Goal: Task Accomplishment & Management: Complete application form

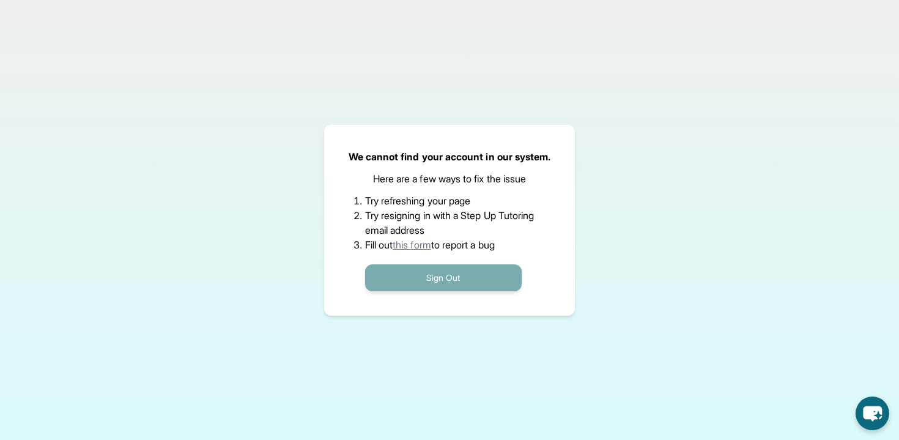
click at [399, 272] on button "Sign Out" at bounding box center [443, 277] width 157 height 27
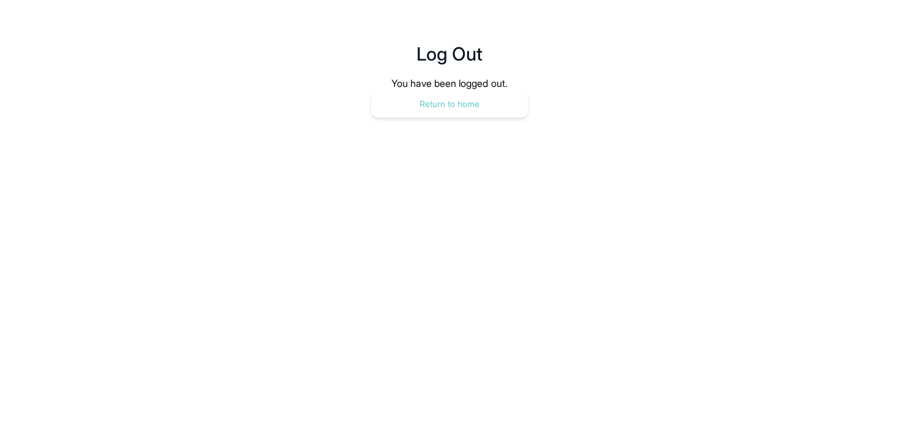
click at [459, 104] on button "Return to home" at bounding box center [449, 104] width 157 height 27
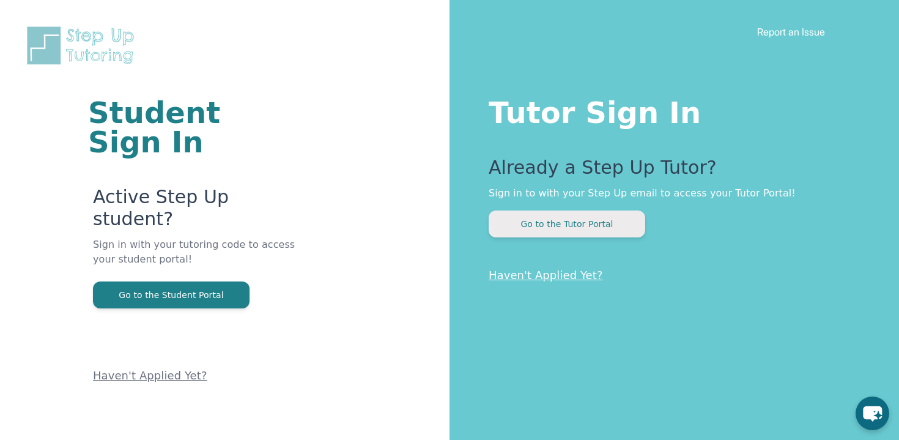
click at [586, 227] on button "Go to the Tutor Portal" at bounding box center [567, 223] width 157 height 27
click at [541, 221] on button "Go to the Tutor Portal" at bounding box center [567, 223] width 157 height 27
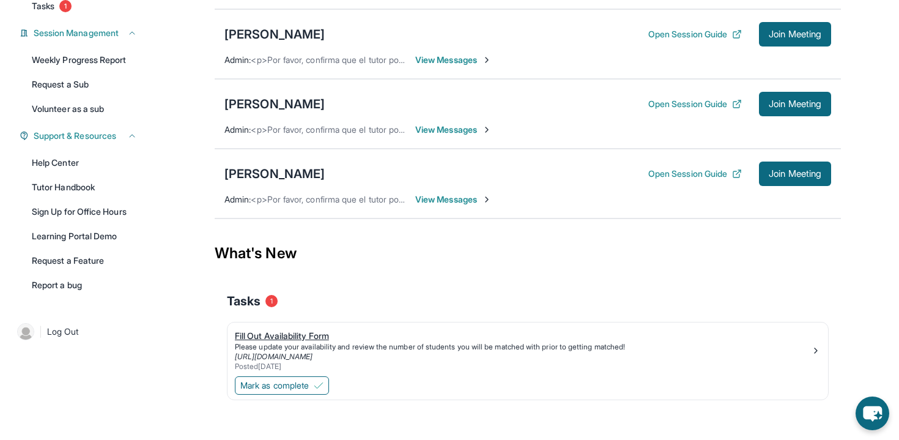
scroll to position [178, 0]
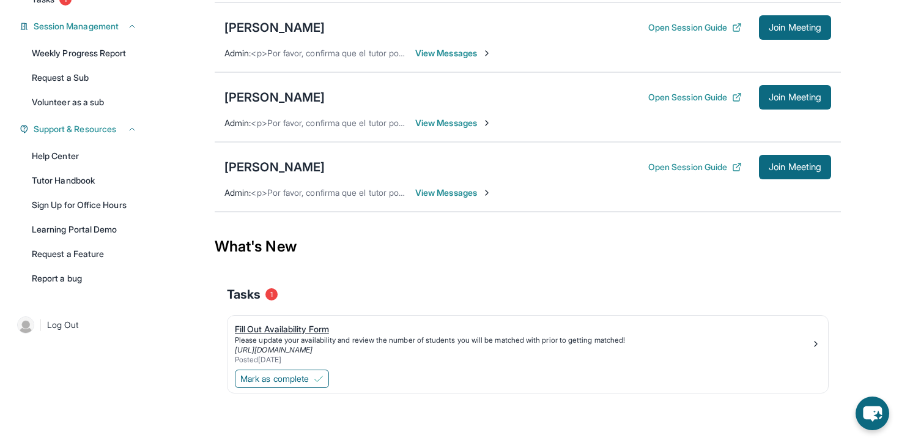
click at [286, 327] on div "Fill Out Availability Form" at bounding box center [523, 329] width 576 height 12
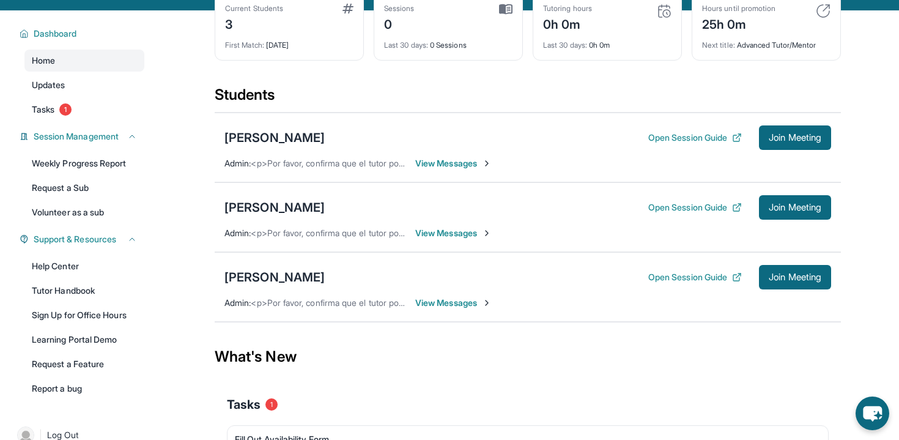
scroll to position [61, 0]
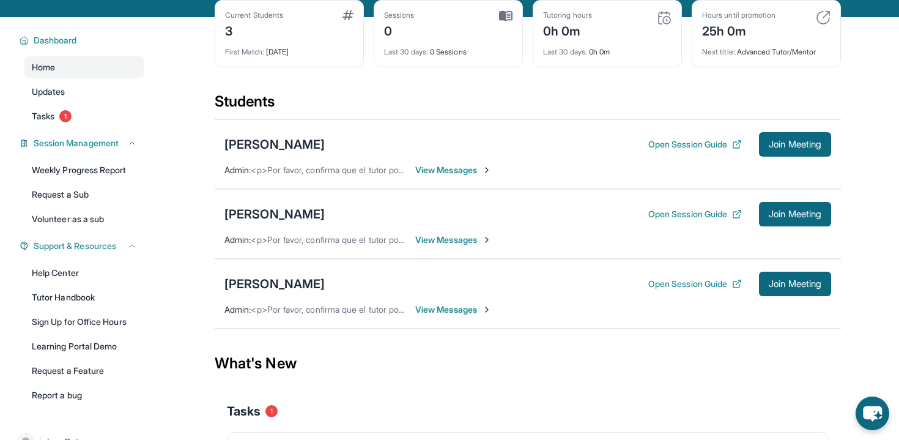
click at [439, 168] on span "View Messages" at bounding box center [453, 170] width 76 height 12
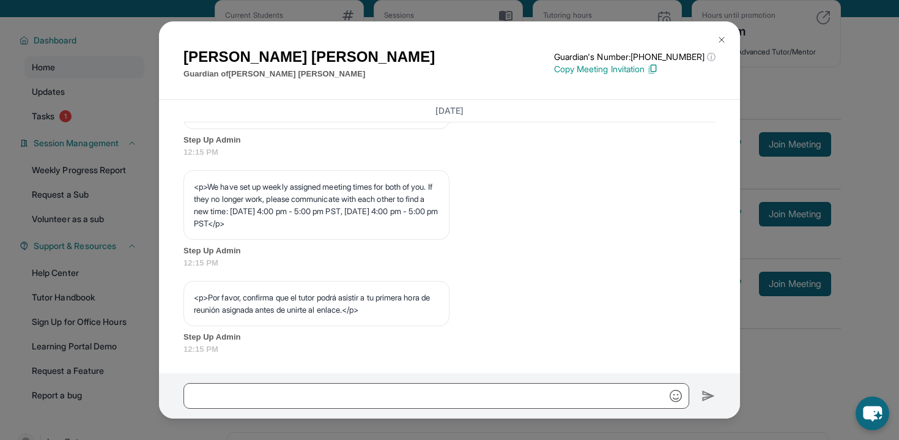
scroll to position [676, 0]
click at [294, 315] on div "<p>Por favor, confirma que el tutor podrá asistir a tu primera hora de reunión …" at bounding box center [317, 302] width 266 height 45
click at [294, 311] on p "<p>Por favor, confirma que el tutor podrá asistir a tu primera hora de reunión …" at bounding box center [316, 302] width 245 height 24
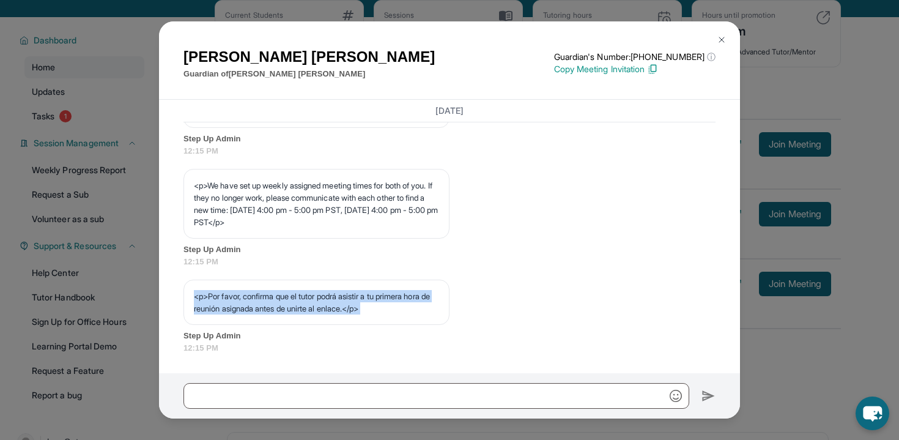
click at [294, 311] on p "<p>Por favor, confirma que el tutor podrá asistir a tu primera hora de reunión …" at bounding box center [316, 302] width 245 height 24
copy p "<p>Por favor, confirma que el tutor podrá asistir a tu primera hora de reunión …"
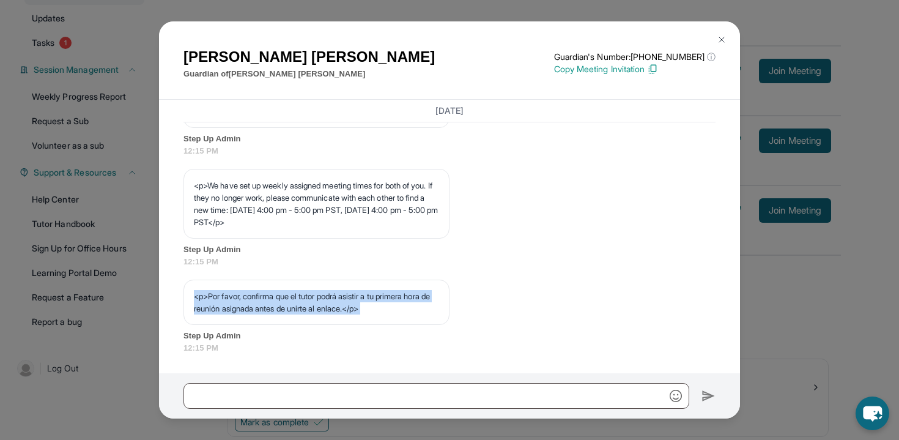
scroll to position [147, 0]
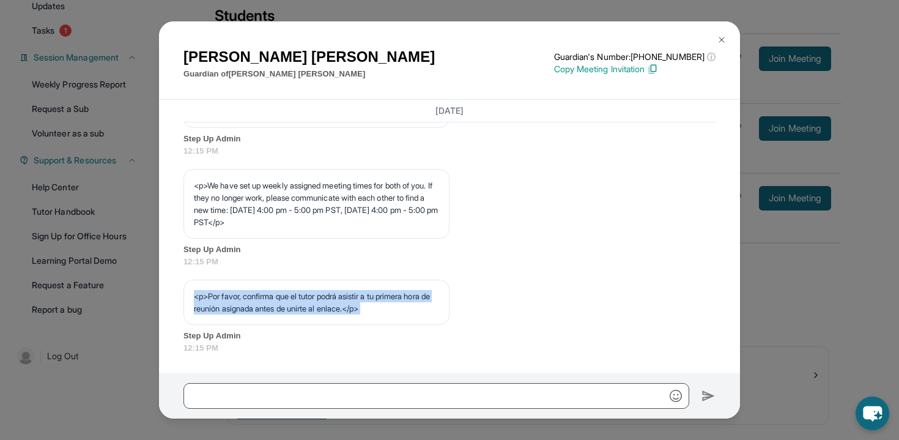
click at [723, 40] on img at bounding box center [722, 40] width 10 height 10
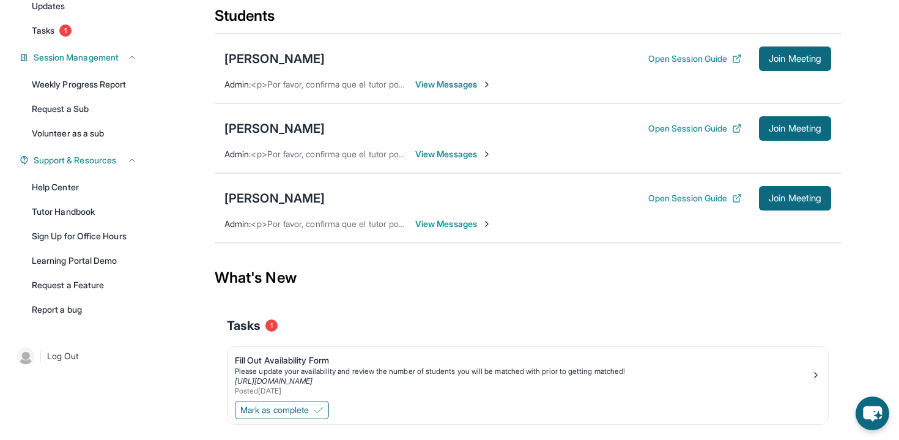
click at [442, 80] on span "View Messages" at bounding box center [453, 84] width 76 height 12
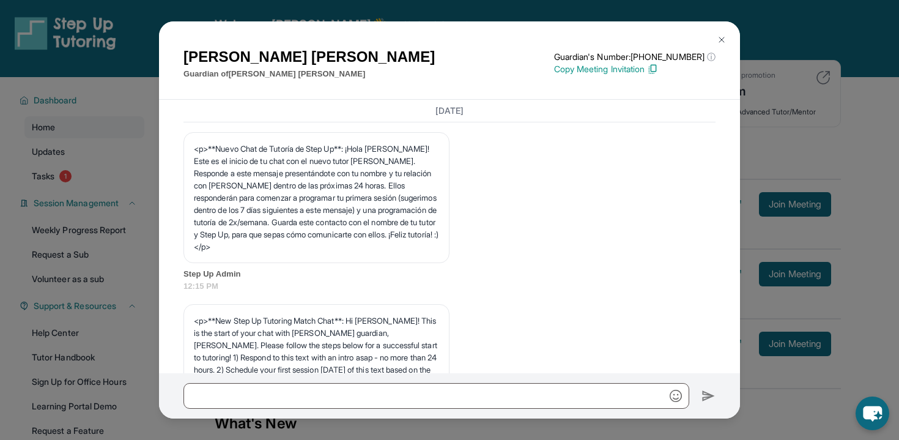
scroll to position [0, 0]
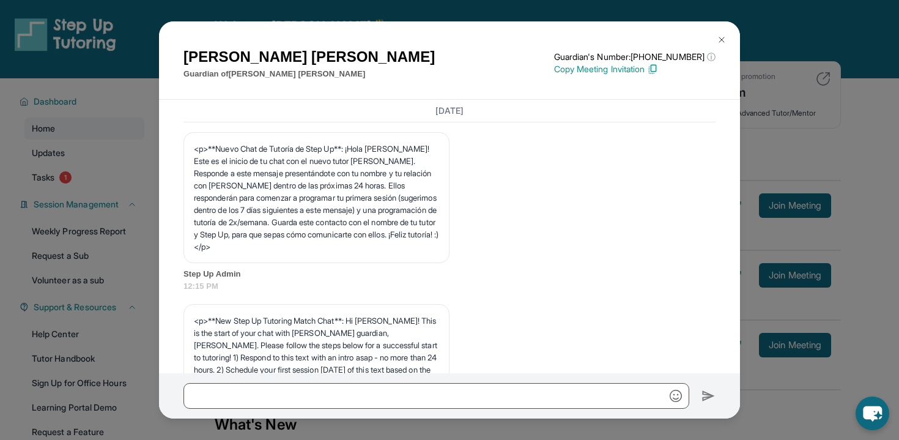
click at [722, 42] on img at bounding box center [722, 40] width 10 height 10
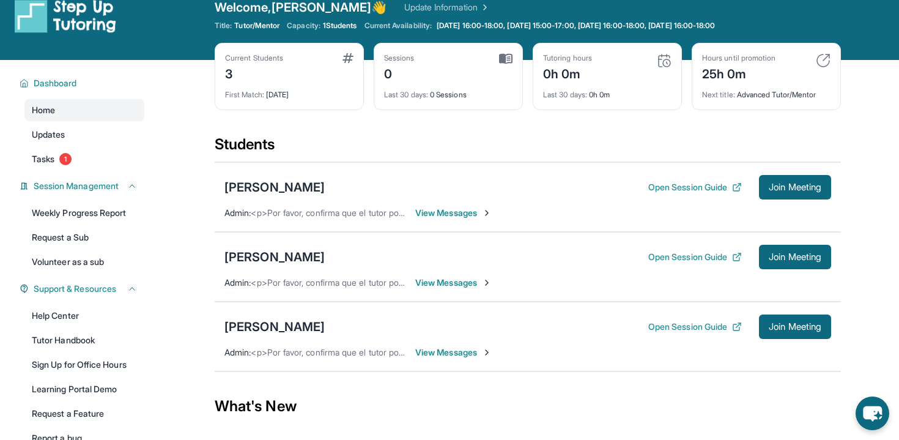
scroll to position [26, 0]
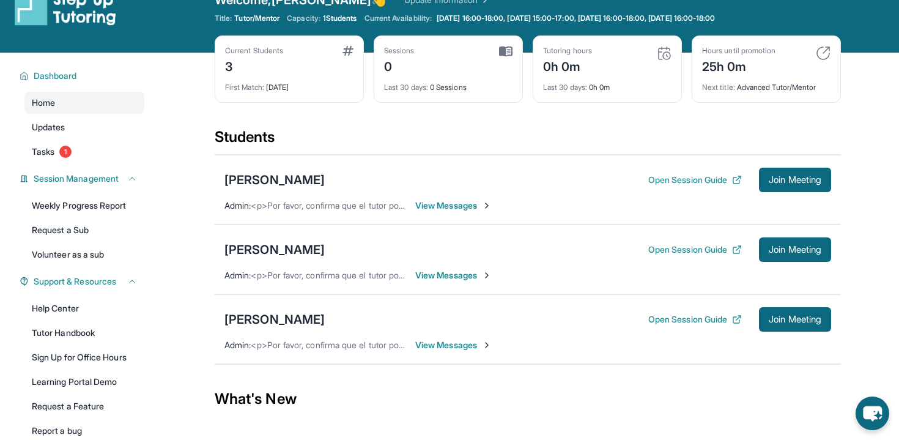
click at [455, 347] on span "View Messages" at bounding box center [453, 345] width 76 height 12
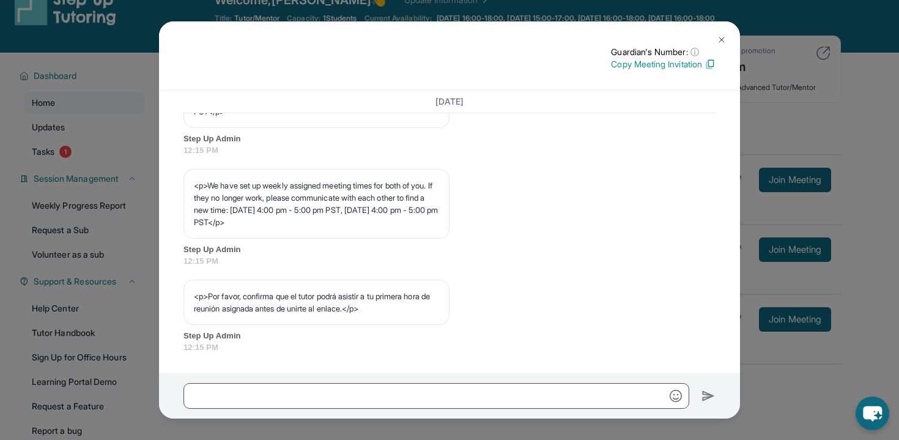
scroll to position [667, 0]
click at [719, 42] on img at bounding box center [722, 40] width 10 height 10
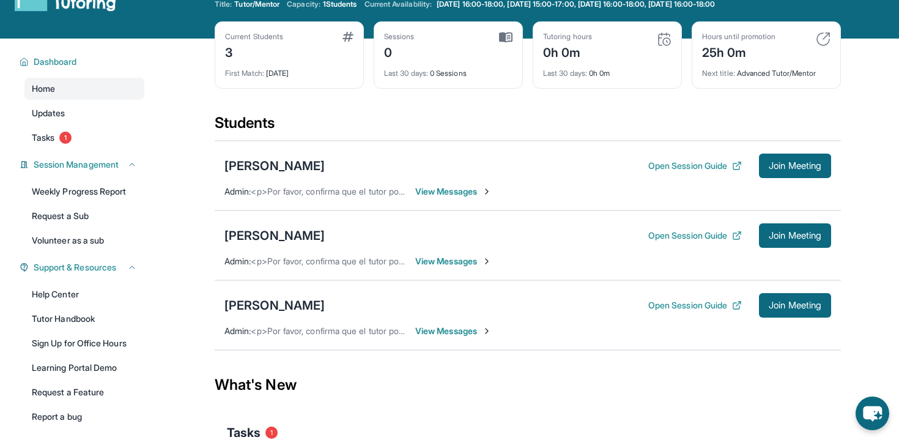
scroll to position [52, 0]
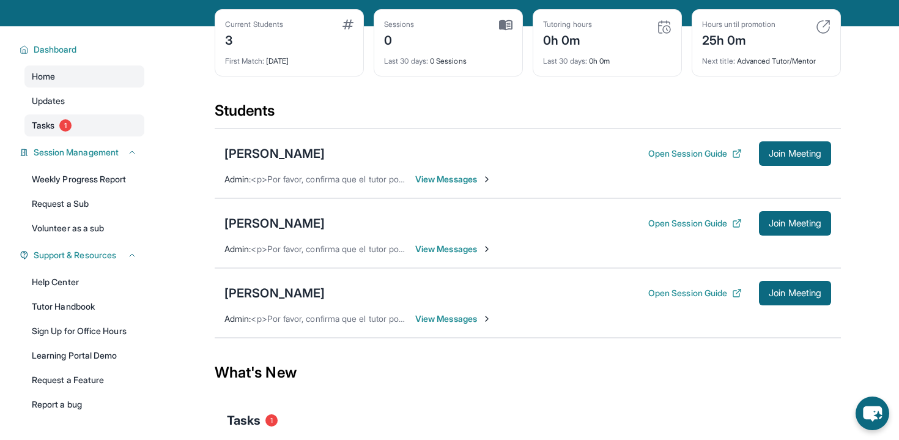
click at [59, 125] on link "Tasks 1" at bounding box center [84, 125] width 120 height 22
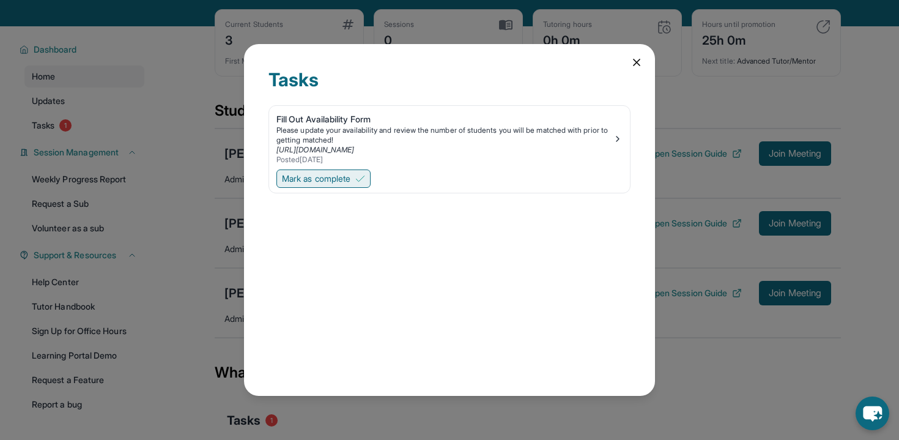
click at [355, 176] on button "Mark as complete" at bounding box center [324, 178] width 94 height 18
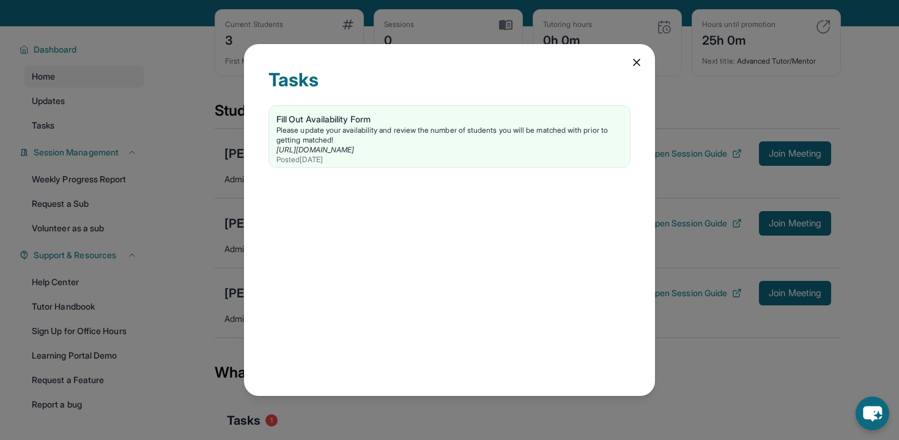
click at [637, 64] on icon at bounding box center [637, 62] width 12 height 12
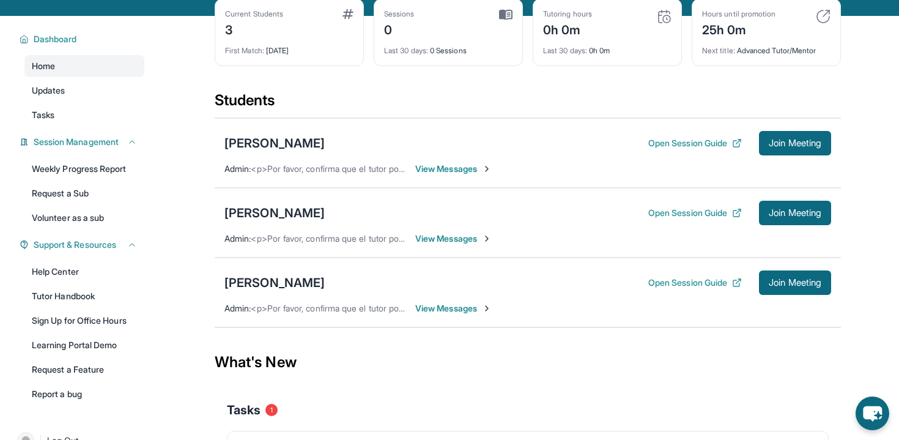
scroll to position [0, 0]
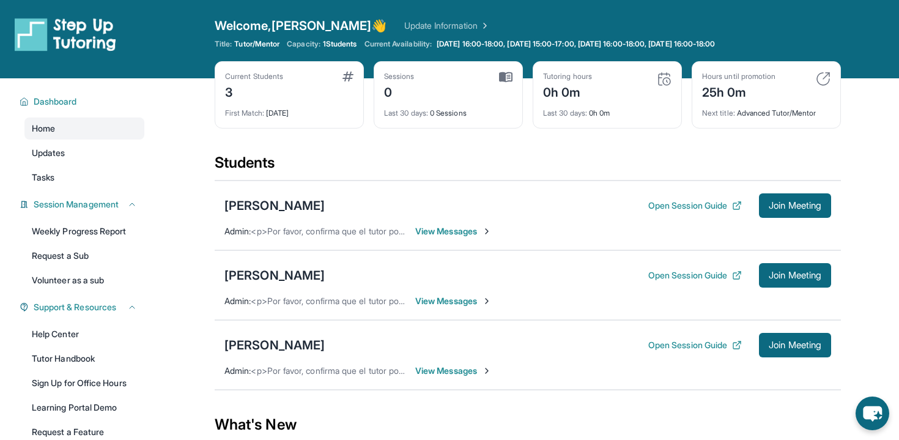
click at [450, 300] on span "View Messages" at bounding box center [453, 301] width 76 height 12
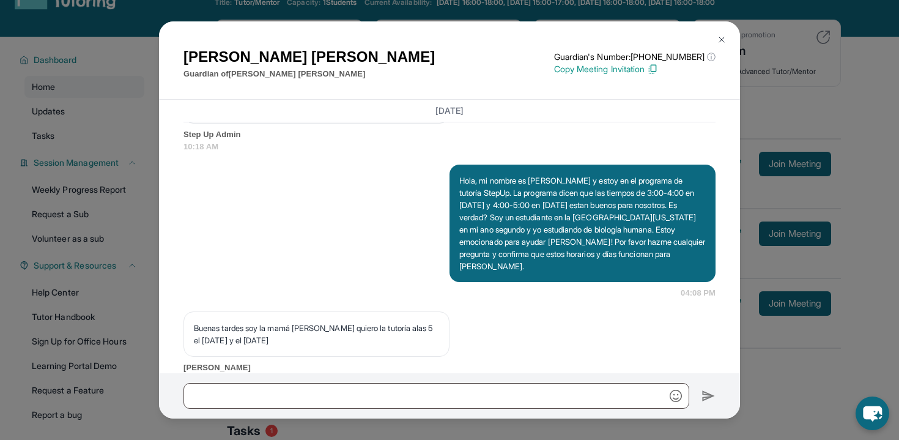
scroll to position [982, 0]
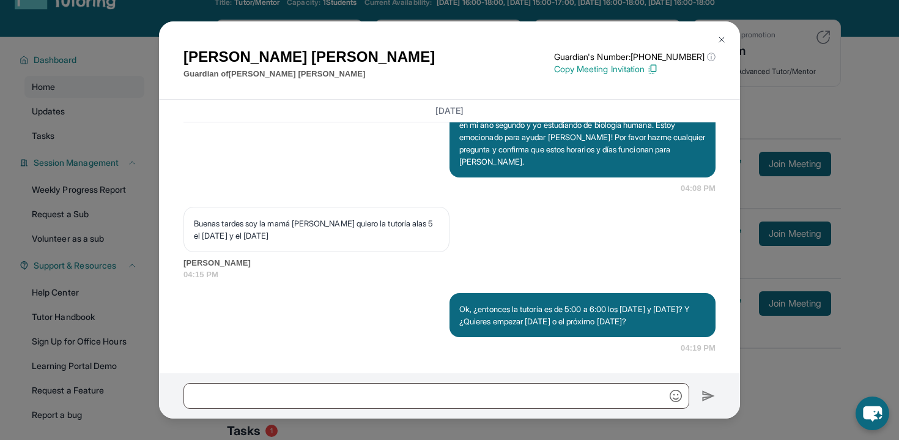
click at [720, 33] on button at bounding box center [722, 40] width 24 height 24
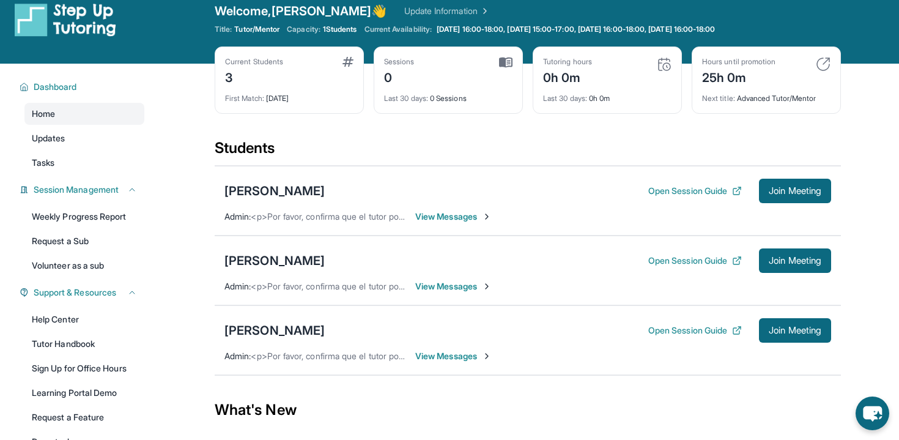
scroll to position [0, 0]
